Goal: Information Seeking & Learning: Find contact information

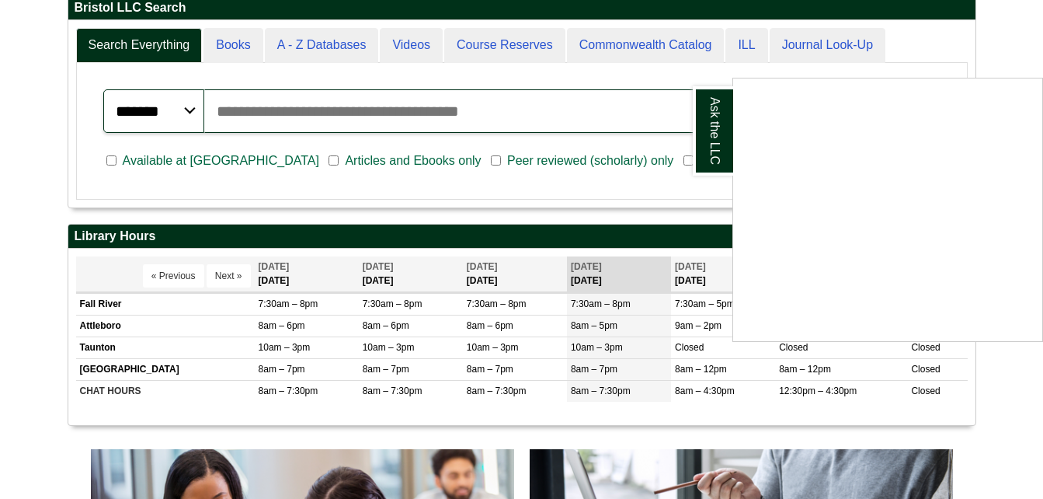
scroll to position [425, 0]
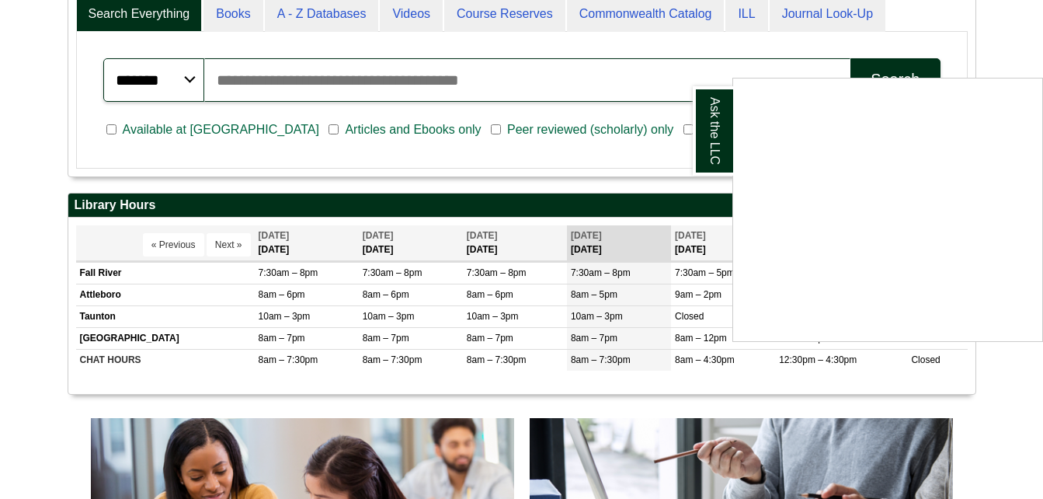
click at [1006, 447] on div "Ask the LLC" at bounding box center [521, 249] width 1043 height 499
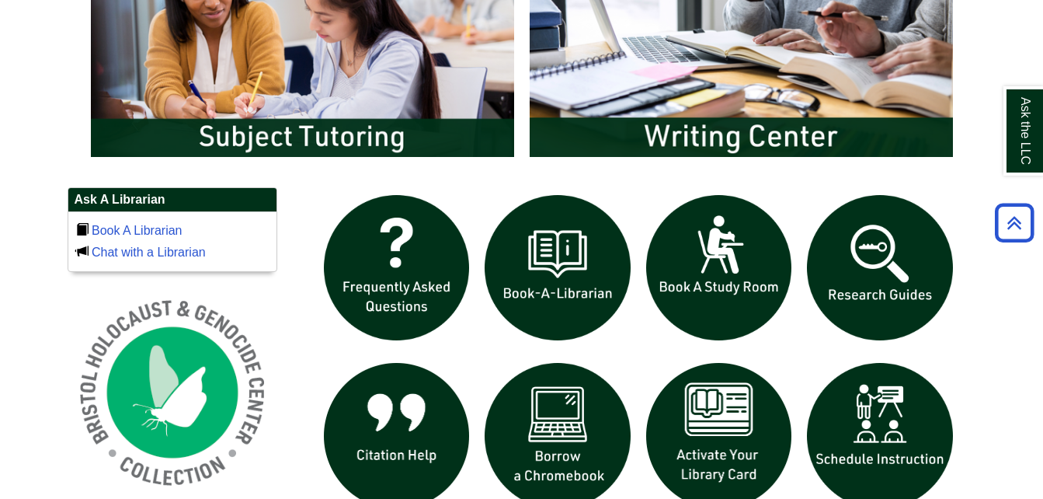
scroll to position [894, 0]
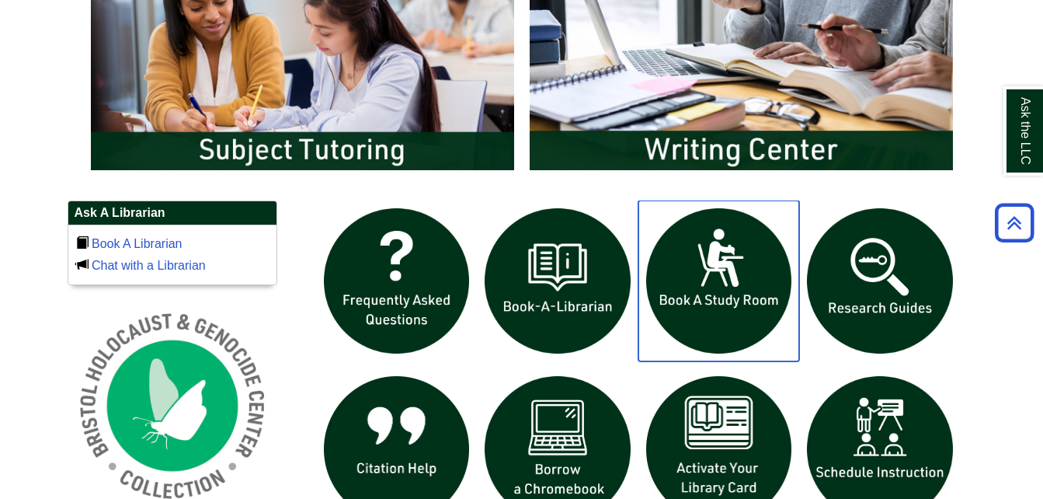
click at [725, 314] on img "slideshow" at bounding box center [719, 281] width 162 height 162
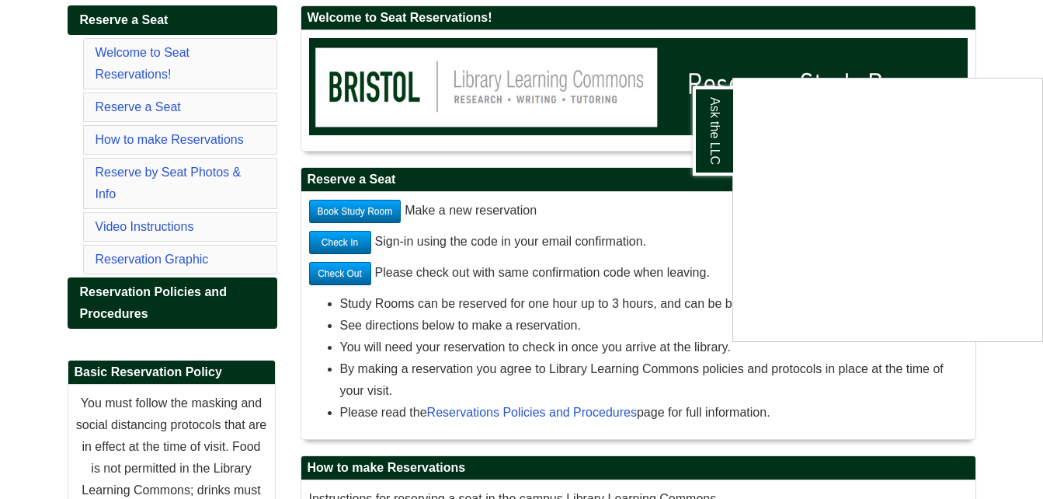
scroll to position [137, 0]
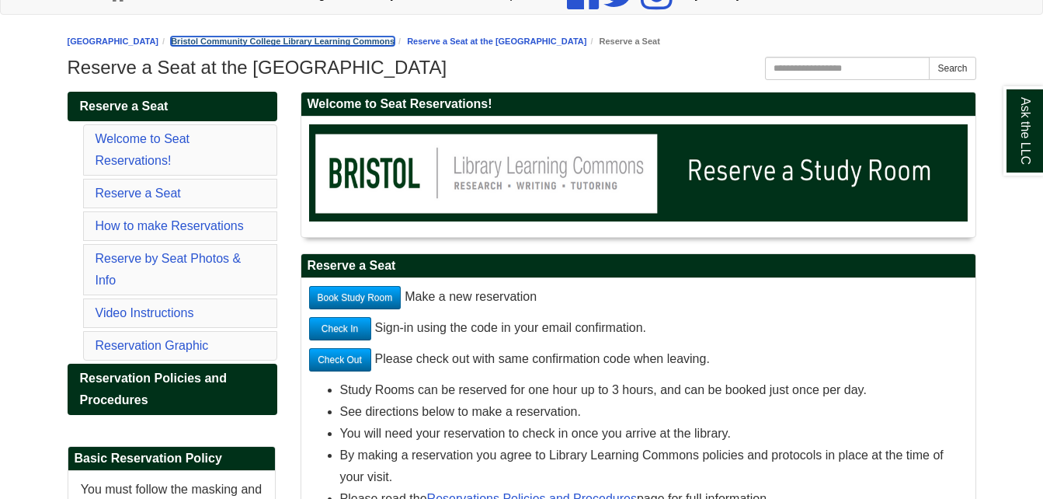
click at [318, 37] on link "Bristol Community College Library Learning Commons" at bounding box center [283, 41] width 224 height 9
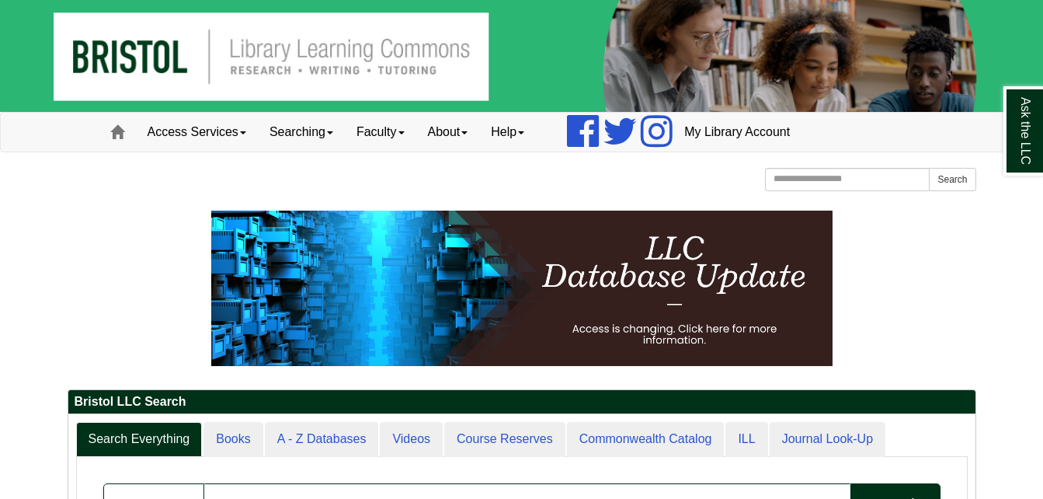
scroll to position [187, 907]
click at [468, 131] on span at bounding box center [464, 132] width 6 height 3
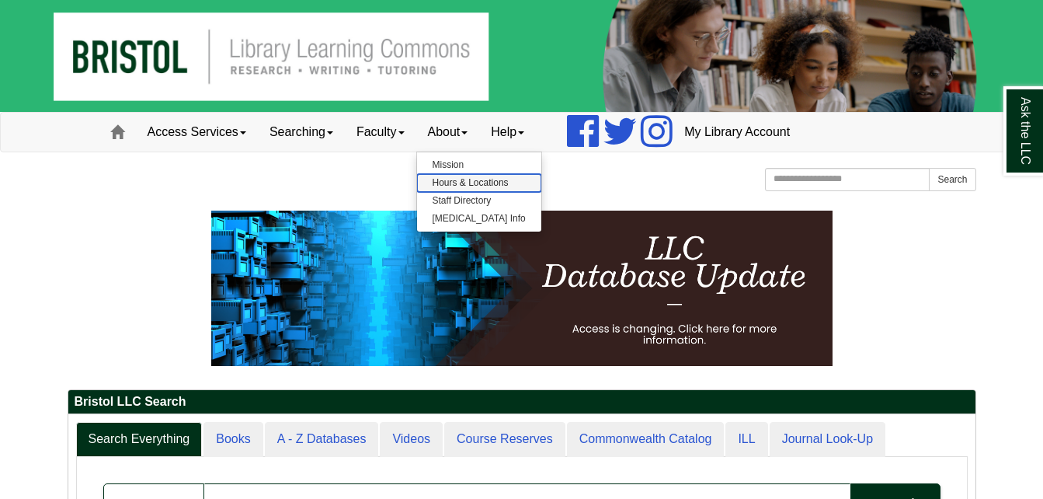
click at [478, 177] on link "Hours & Locations" at bounding box center [479, 183] width 124 height 18
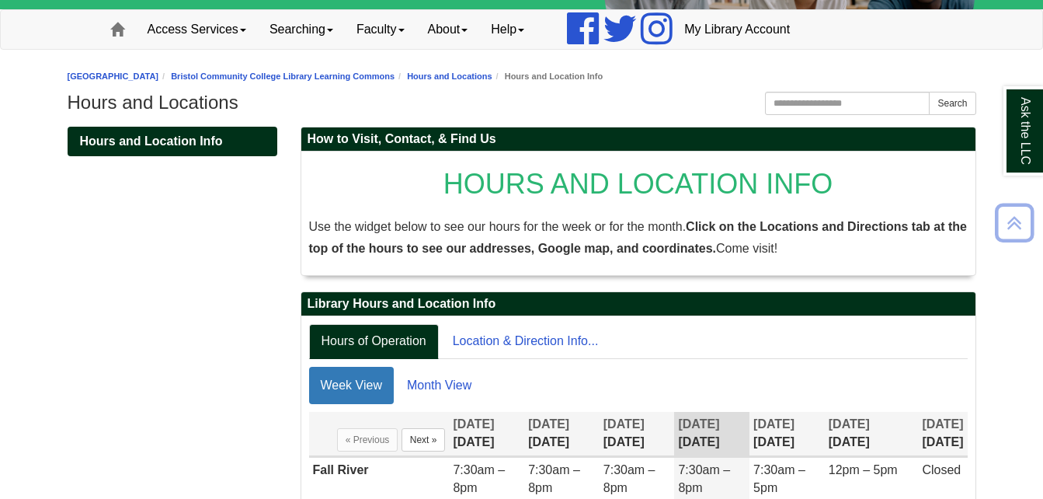
scroll to position [103, 0]
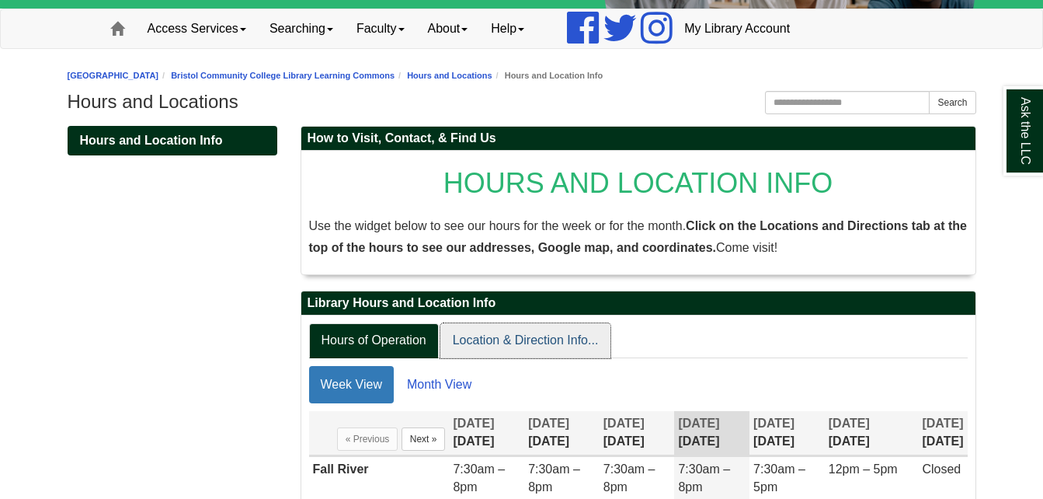
click at [494, 343] on link "Location & Direction Info..." at bounding box center [525, 340] width 171 height 35
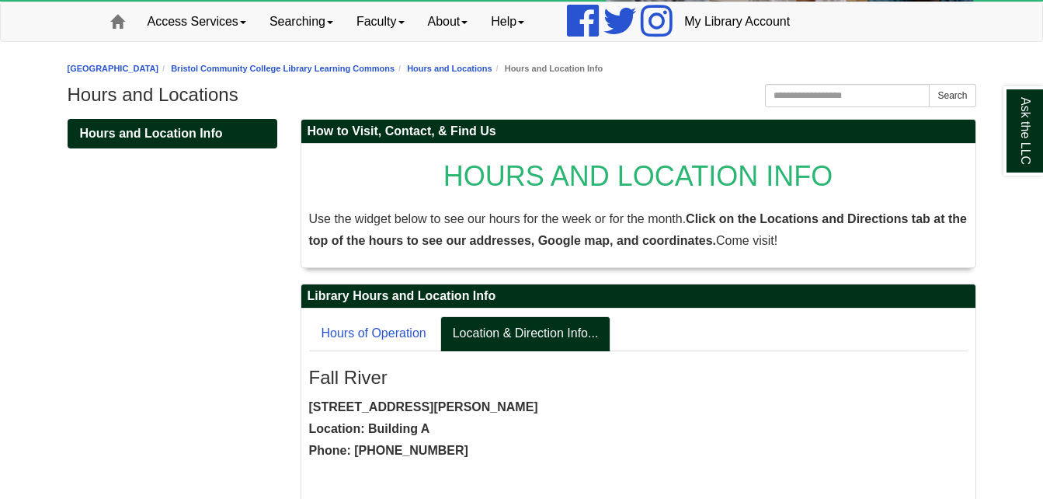
scroll to position [0, 0]
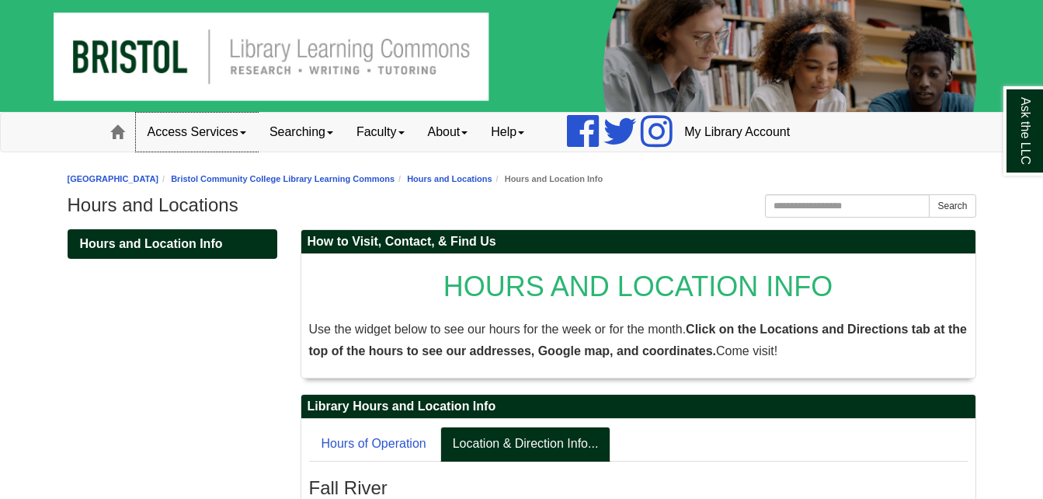
click at [179, 132] on link "Access Services" at bounding box center [197, 132] width 122 height 39
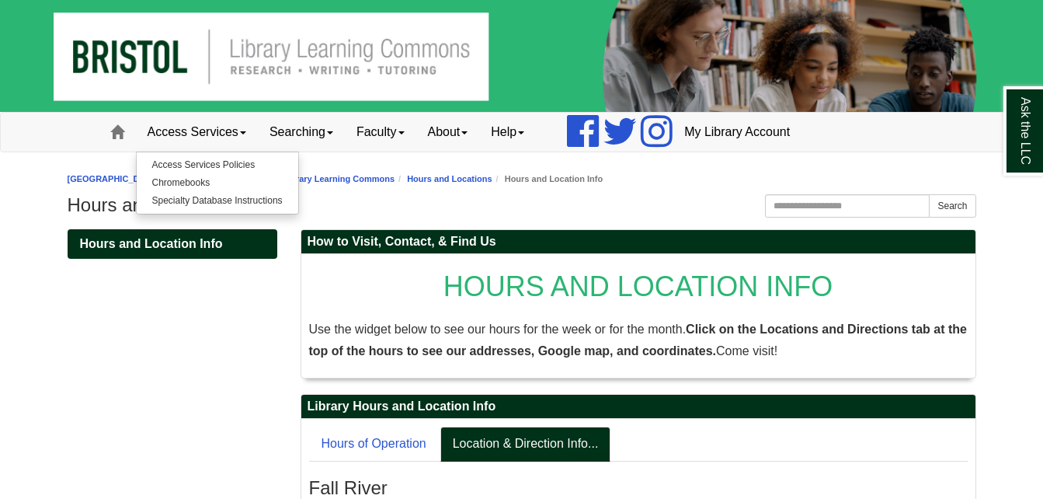
click at [314, 68] on img at bounding box center [521, 56] width 1043 height 112
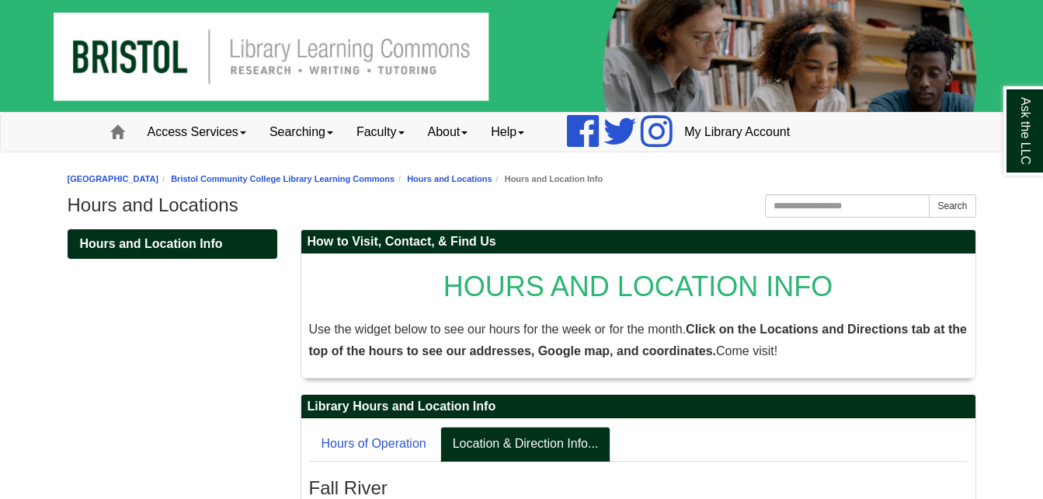
click at [314, 68] on img at bounding box center [521, 56] width 1043 height 112
click at [362, 181] on link "Bristol Community College Library Learning Commons" at bounding box center [283, 178] width 224 height 9
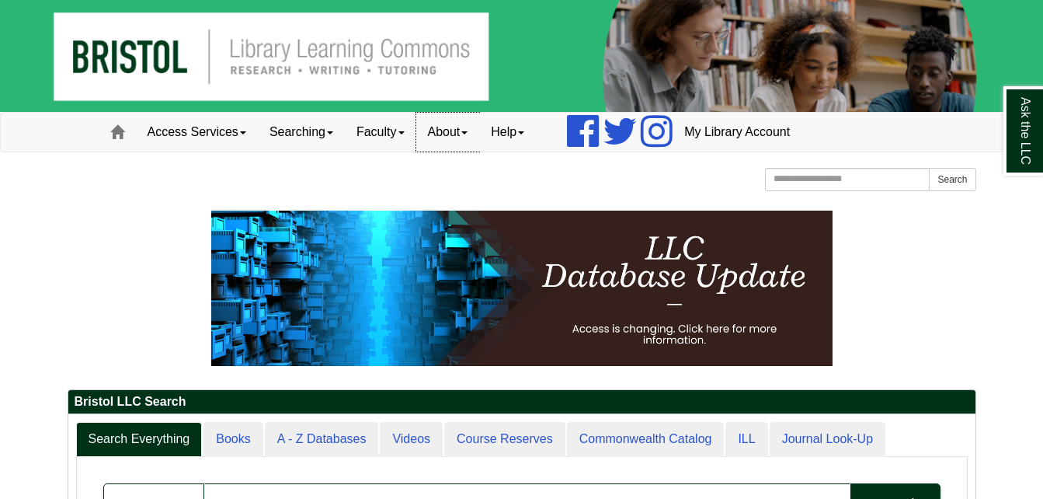
scroll to position [187, 907]
click at [474, 131] on link "About" at bounding box center [448, 132] width 64 height 39
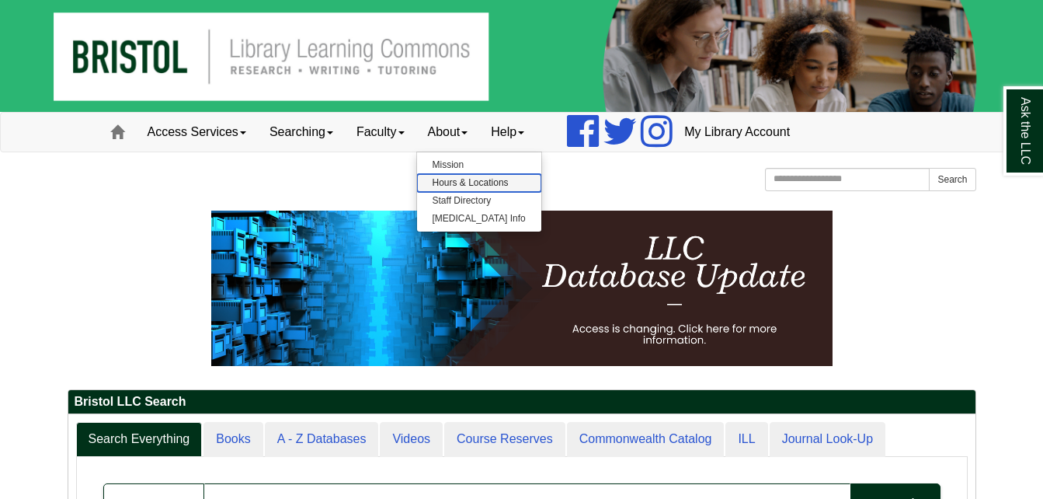
click at [490, 183] on link "Hours & Locations" at bounding box center [479, 183] width 124 height 18
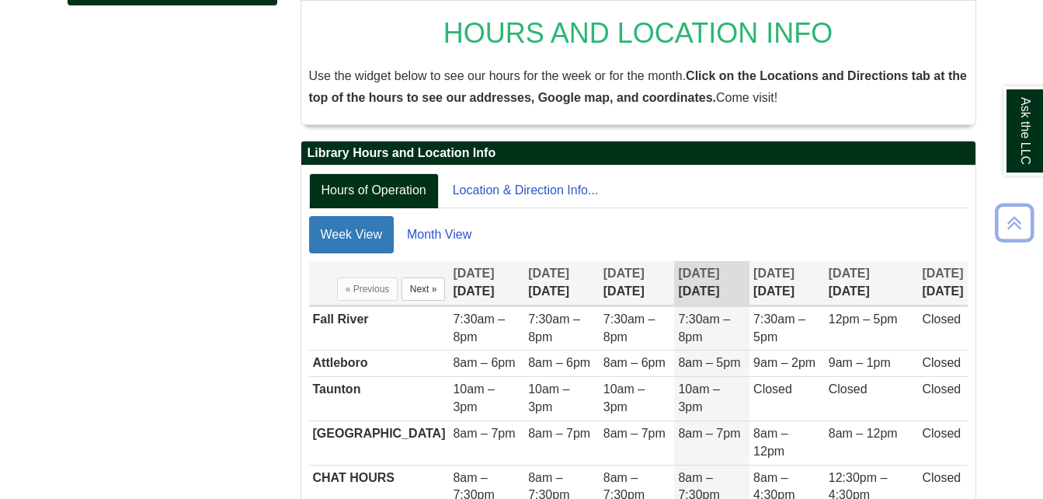
scroll to position [311, 0]
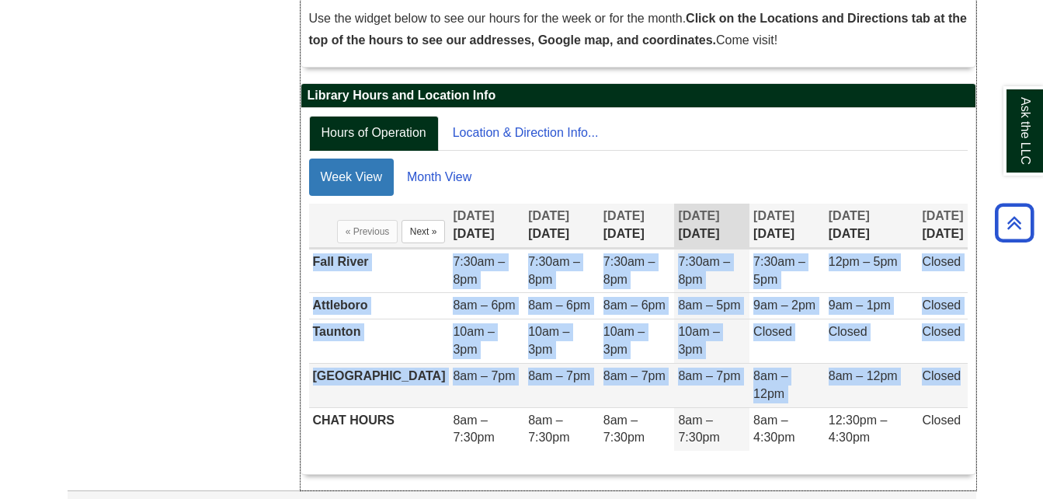
drag, startPoint x: 313, startPoint y: 262, endPoint x: 967, endPoint y: 353, distance: 660.2
click at [967, 353] on tbody "[GEOGRAPHIC_DATA] 7:30am – 8pm 7:30am – 8pm 7:30am – 8pm 7:30am – 8pm 7:30am – …" at bounding box center [638, 350] width 659 height 202
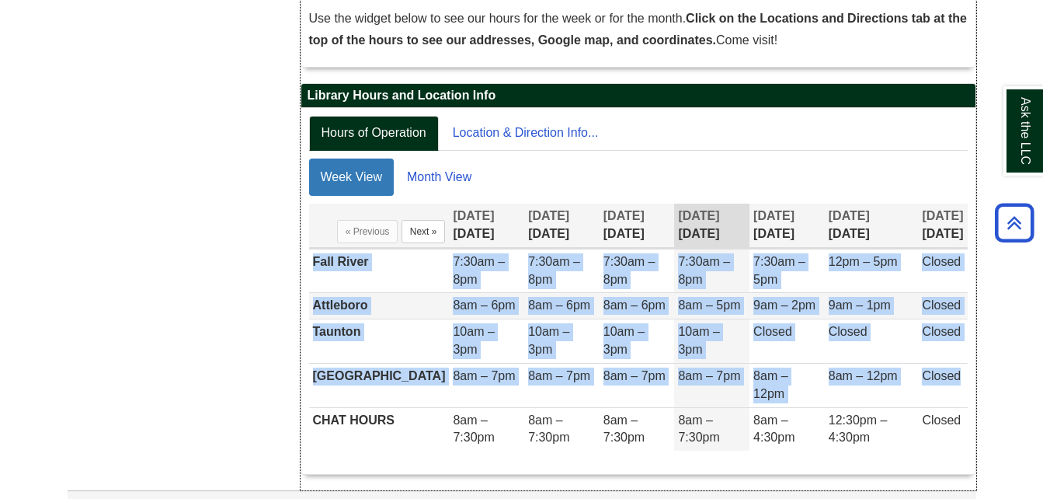
copy tbody "[GEOGRAPHIC_DATA] 7:30am – 8pm 7:30am – 8pm 7:30am – 8pm 7:30am – 8pm 7:30am – …"
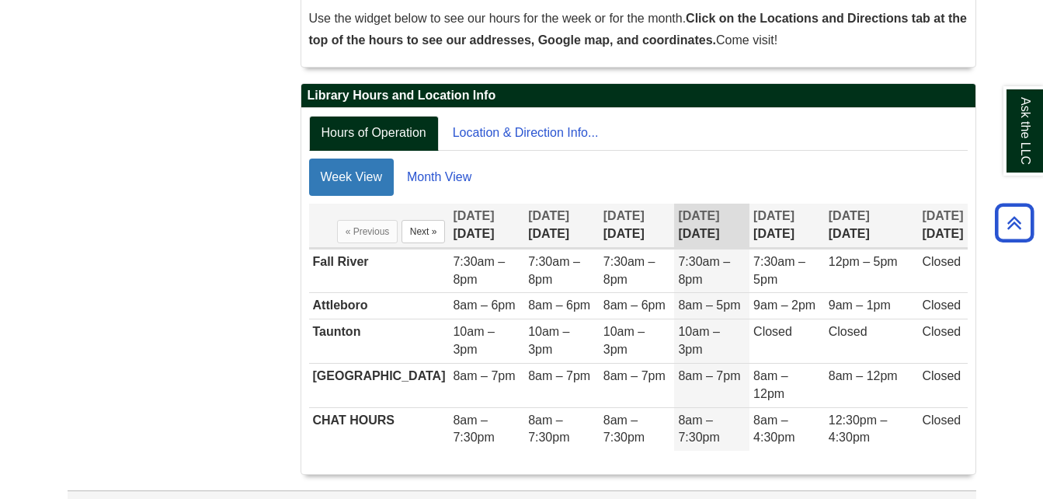
click at [82, 269] on div "Hours and Location Info How to Visit, Contact, & Find Us HOURS AND LOCATION INF…" at bounding box center [522, 204] width 932 height 572
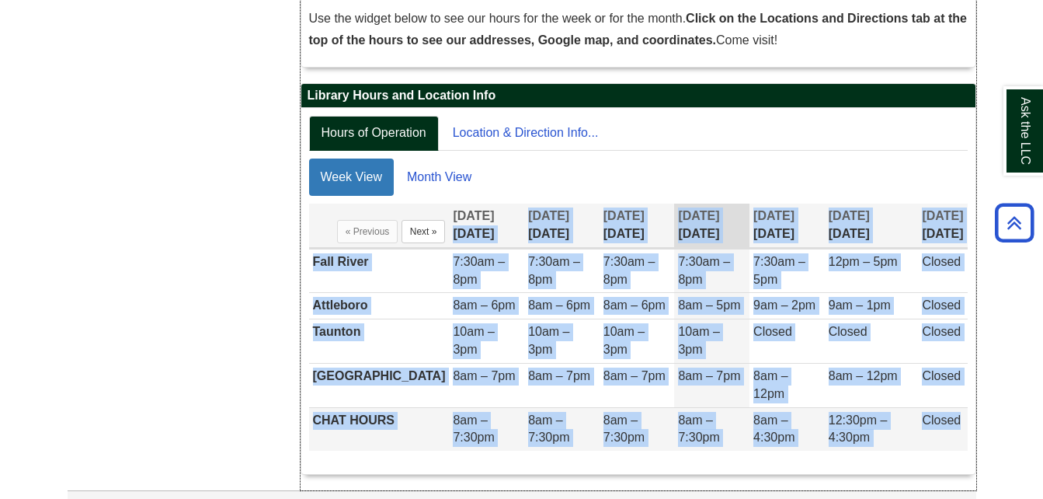
drag, startPoint x: 429, startPoint y: 233, endPoint x: 965, endPoint y: 405, distance: 562.7
click at [965, 405] on table "Display of Opening hours « Previous Next » [DATE] [DATE] [DATE] [DATE] [DATE] […" at bounding box center [638, 326] width 659 height 247
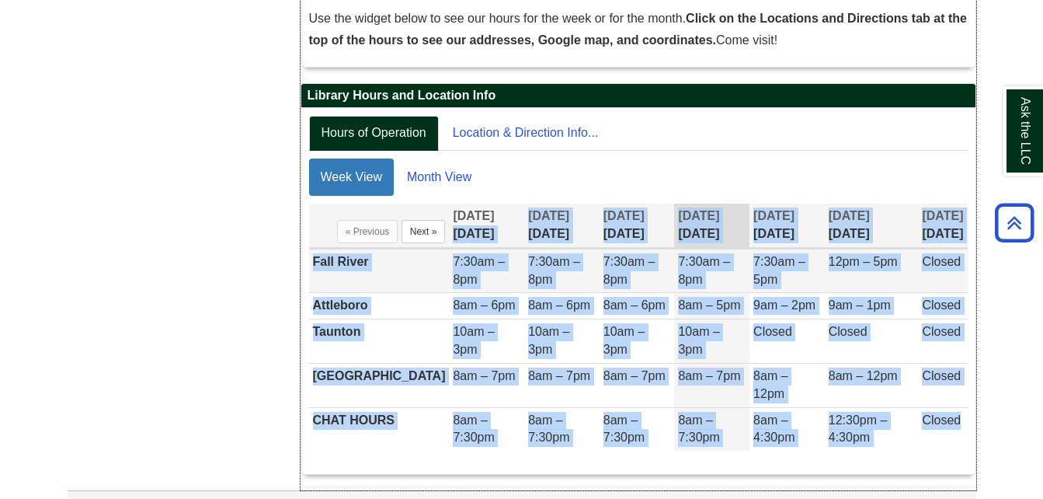
copy table "[DATE] [DATE] [DATE] [DATE] [DATE] [DATE] [DATE] [GEOGRAPHIC_DATA] 7:30am – 8pm…"
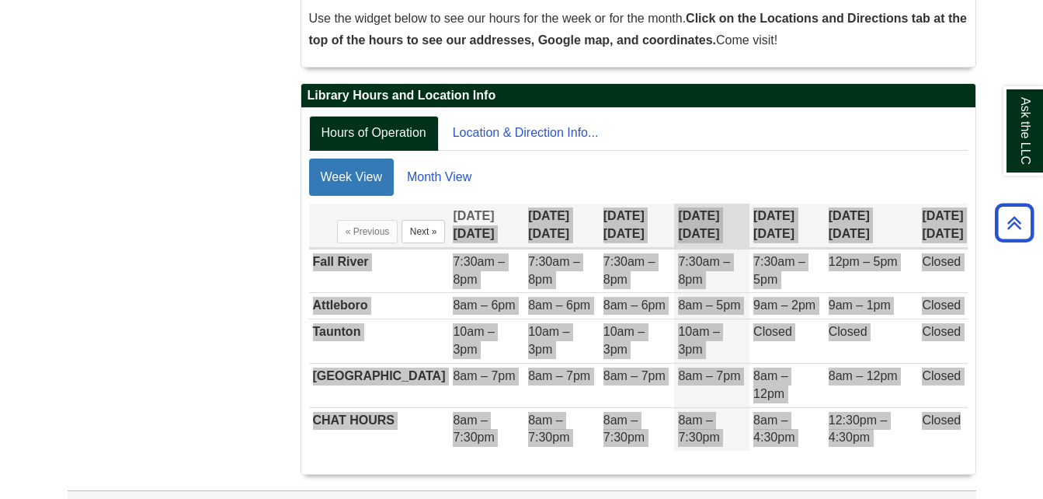
scroll to position [0, 0]
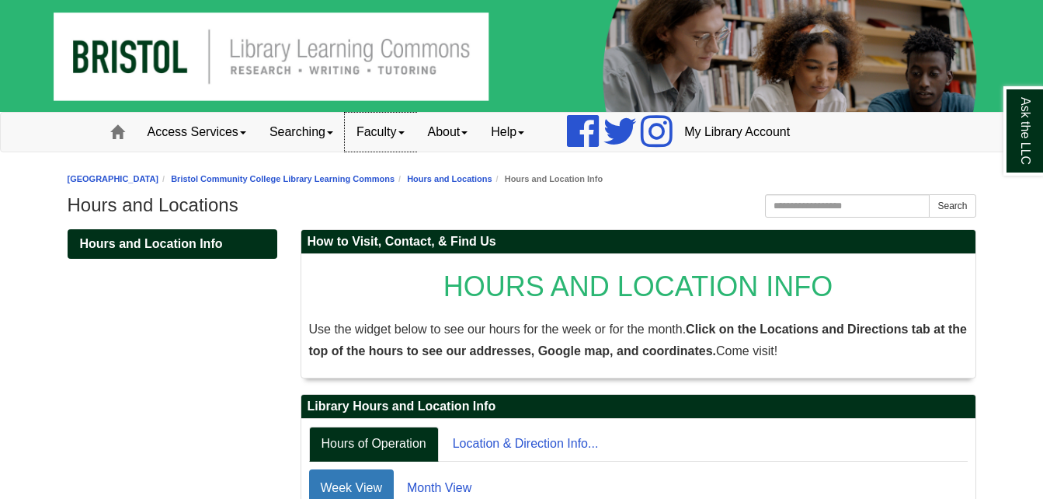
click at [405, 132] on span at bounding box center [401, 132] width 6 height 3
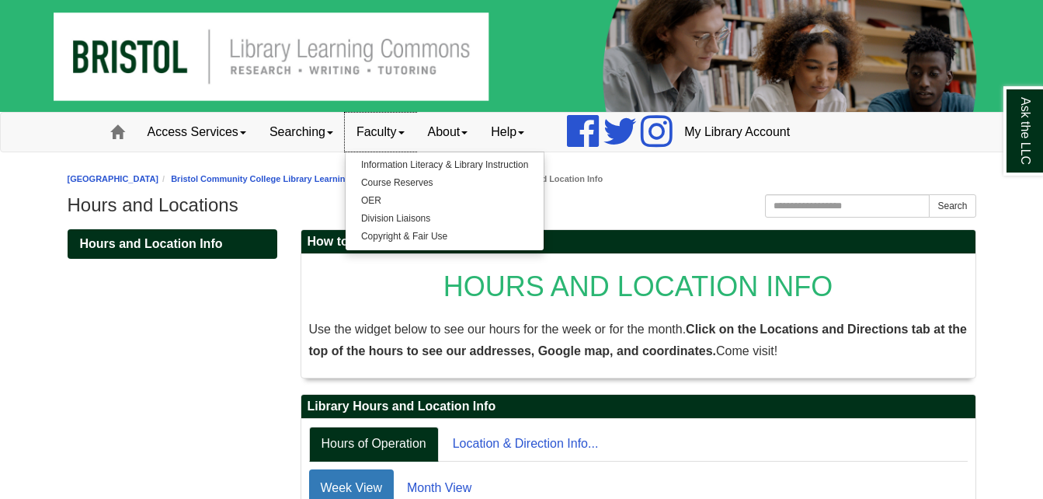
click at [385, 131] on link "Faculty" at bounding box center [380, 132] width 71 height 39
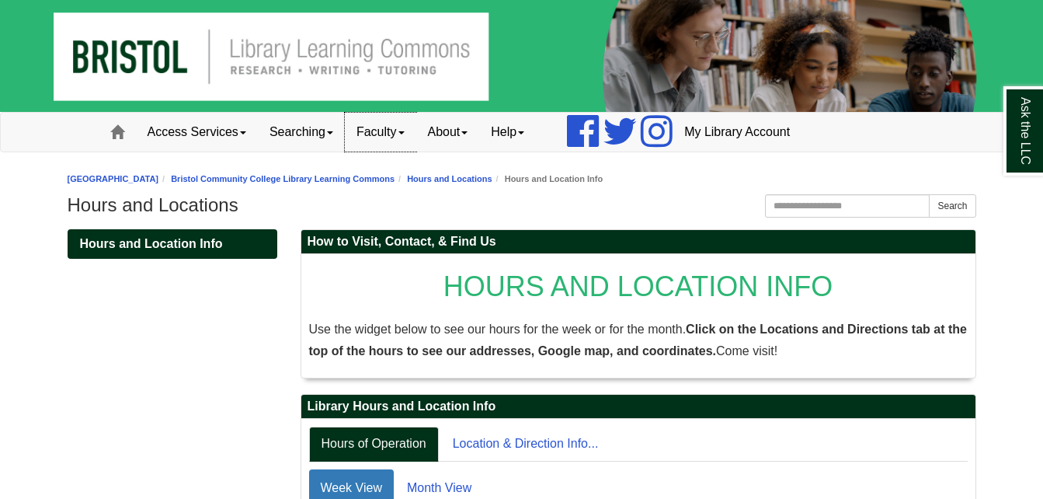
click at [385, 131] on link "Faculty" at bounding box center [380, 132] width 71 height 39
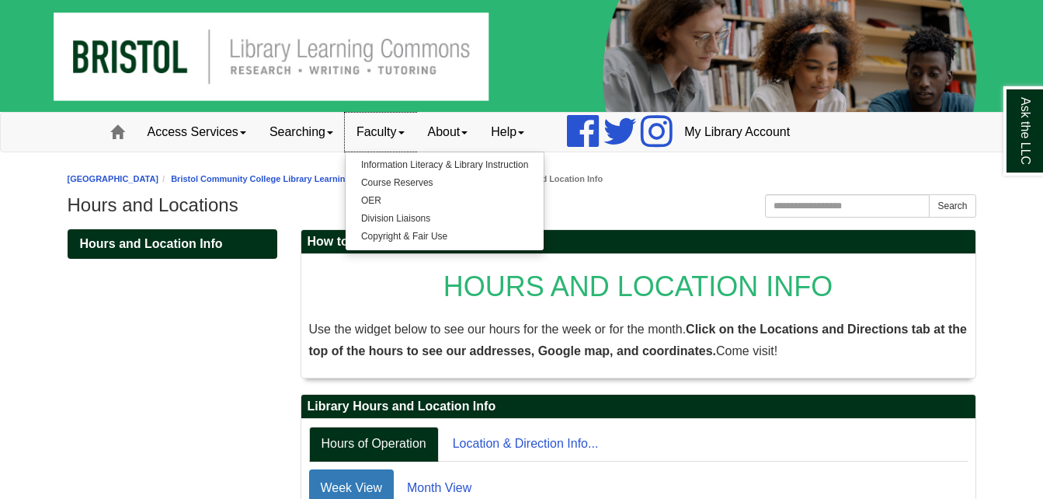
click at [385, 131] on link "Faculty" at bounding box center [380, 132] width 71 height 39
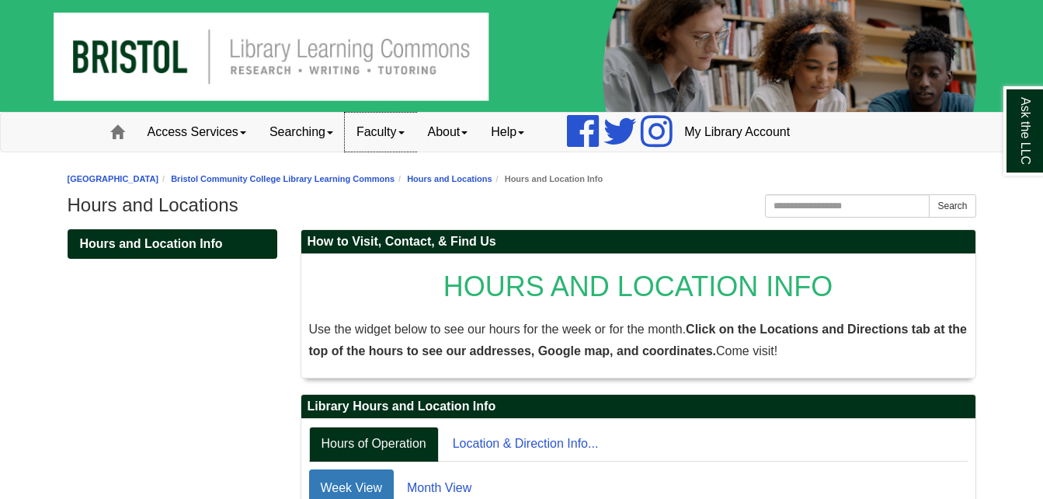
click at [385, 131] on link "Faculty" at bounding box center [380, 132] width 71 height 39
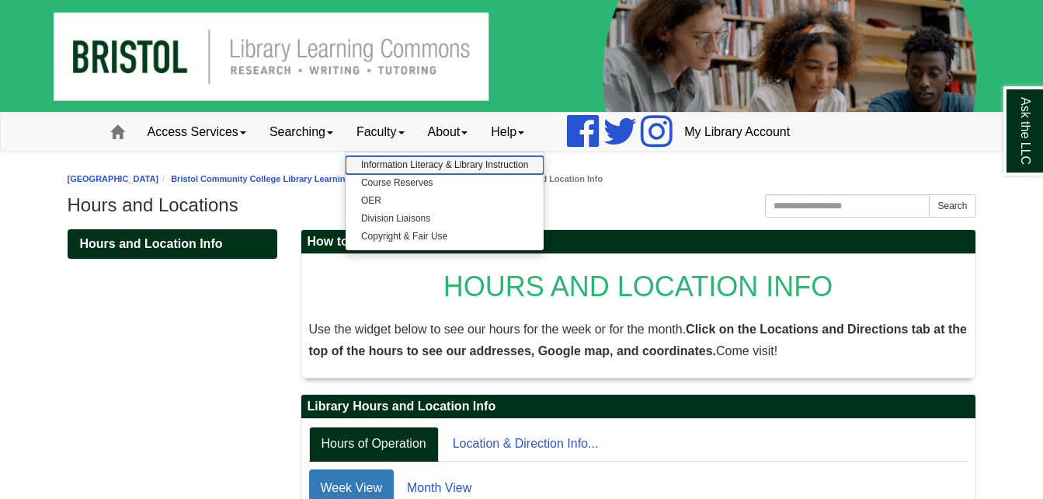
click at [388, 165] on link "Information Literacy & Library Instruction" at bounding box center [445, 165] width 198 height 18
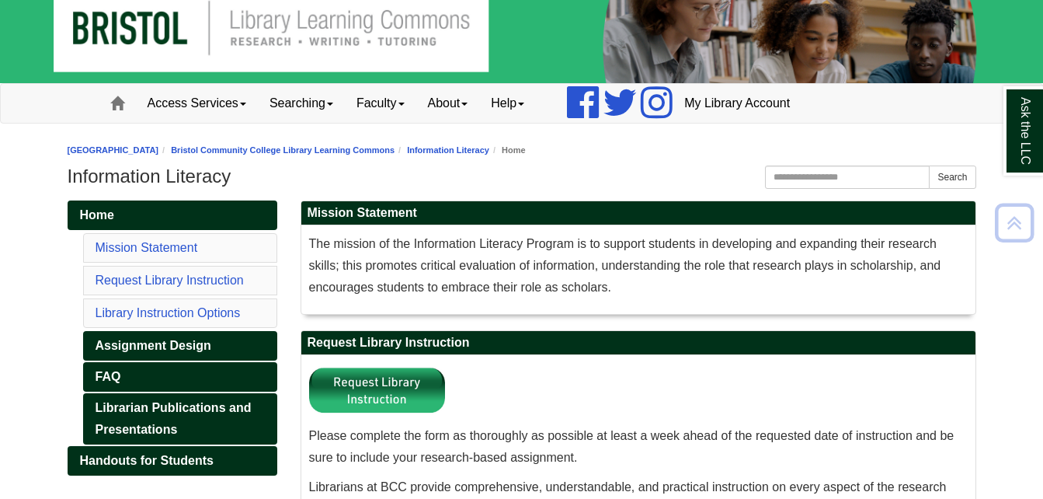
scroll to position [31, 0]
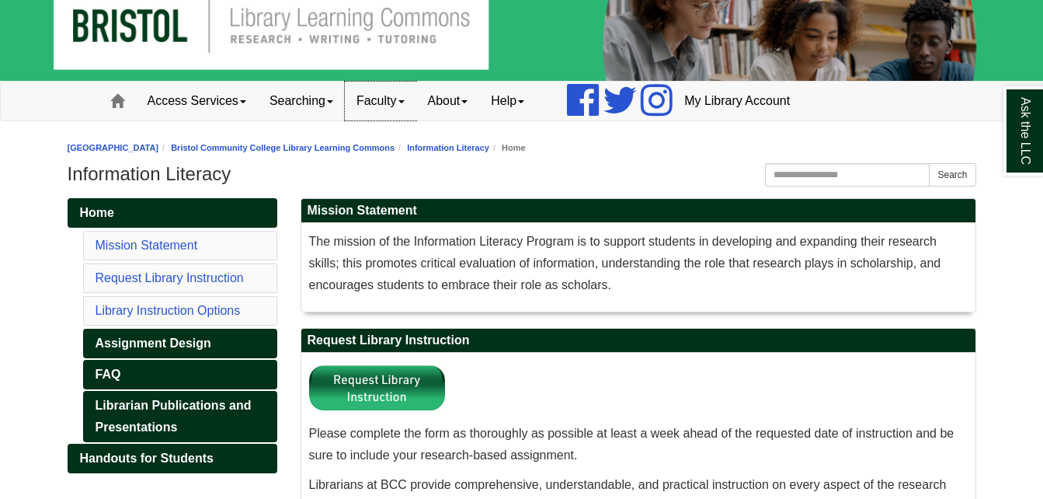
click at [405, 100] on span at bounding box center [401, 101] width 6 height 3
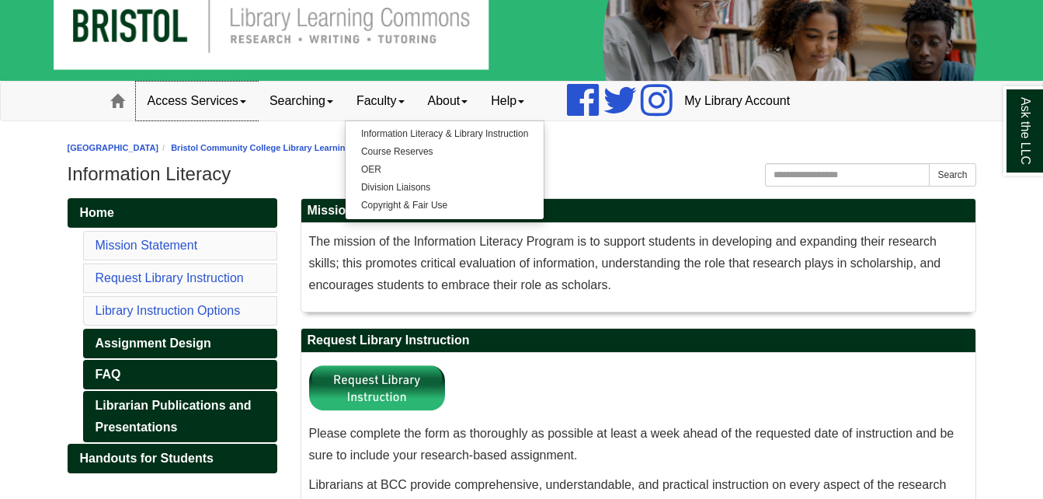
click at [244, 101] on span at bounding box center [243, 101] width 6 height 3
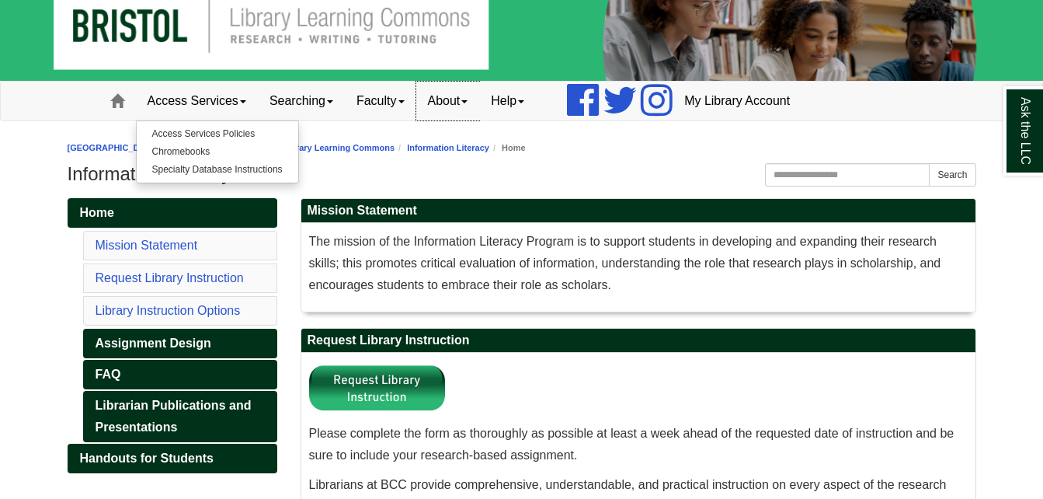
click at [468, 100] on span at bounding box center [464, 101] width 6 height 3
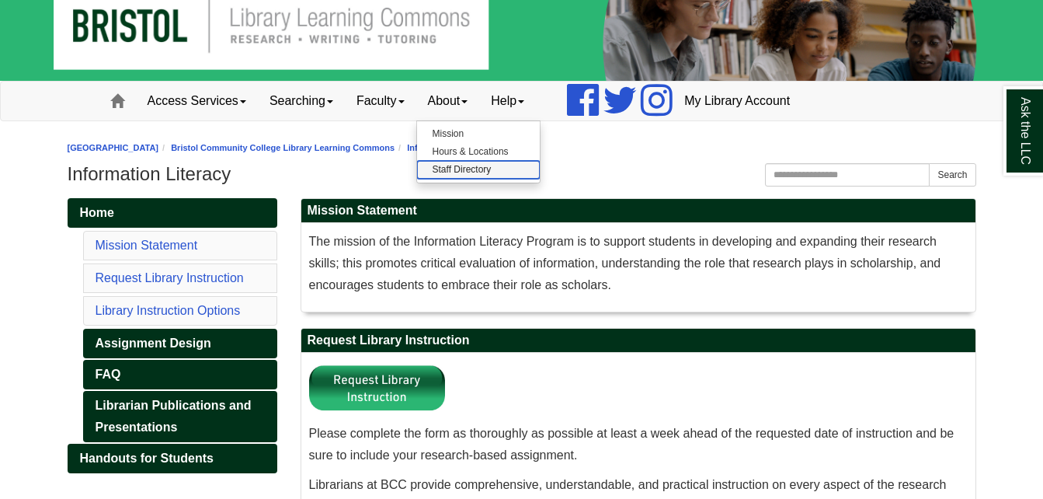
click at [478, 169] on link "Staff Directory" at bounding box center [478, 170] width 123 height 18
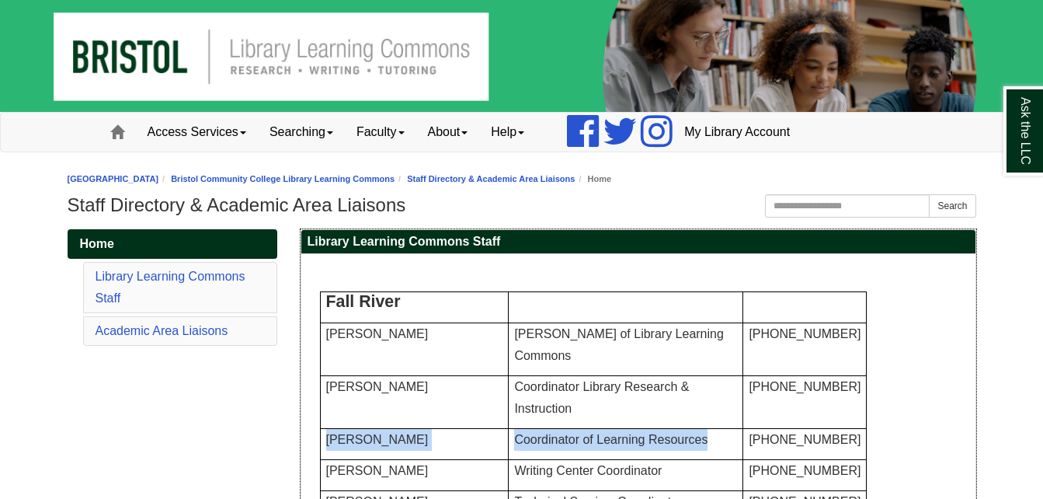
drag, startPoint x: 326, startPoint y: 439, endPoint x: 691, endPoint y: 450, distance: 365.2
click at [691, 450] on tr "[PERSON_NAME] Coordinator of Learning Resources [PHONE_NUMBER]" at bounding box center [593, 444] width 547 height 31
copy tr "[PERSON_NAME] Coordinator of Learning Resources"
